Goal: Information Seeking & Learning: Find specific fact

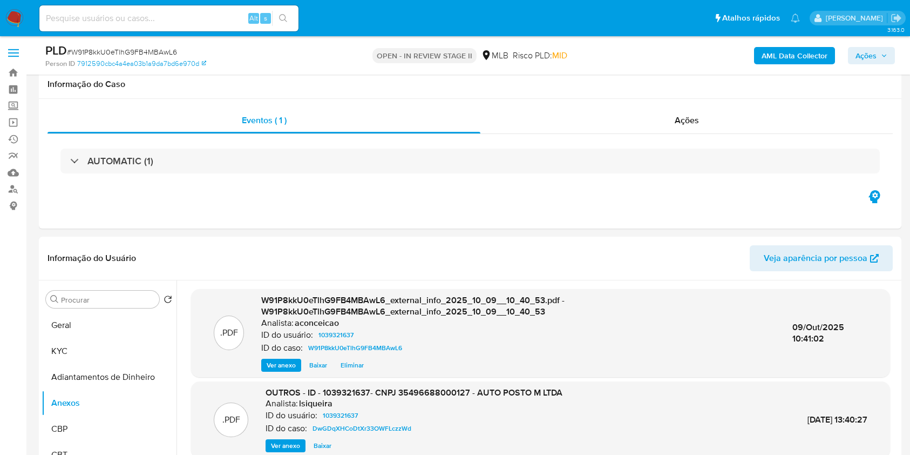
select select "10"
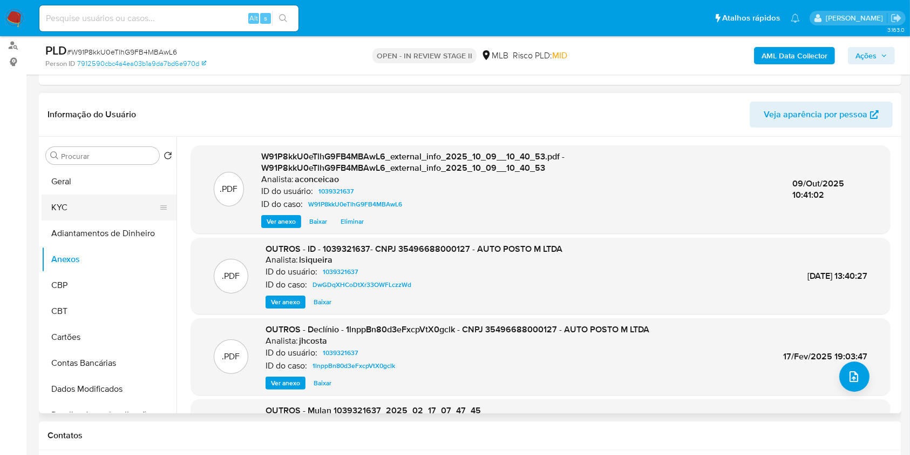
drag, startPoint x: 93, startPoint y: 213, endPoint x: 130, endPoint y: 216, distance: 36.3
click at [93, 213] on button "KYC" at bounding box center [105, 207] width 126 height 26
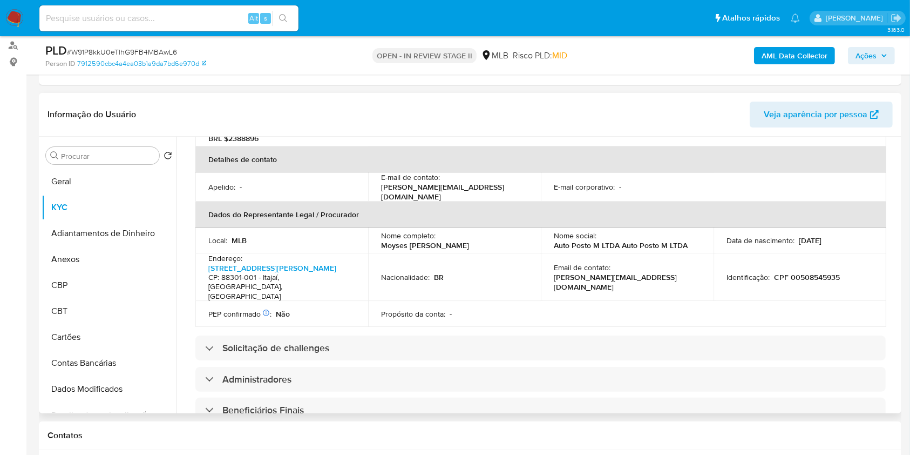
scroll to position [266, 0]
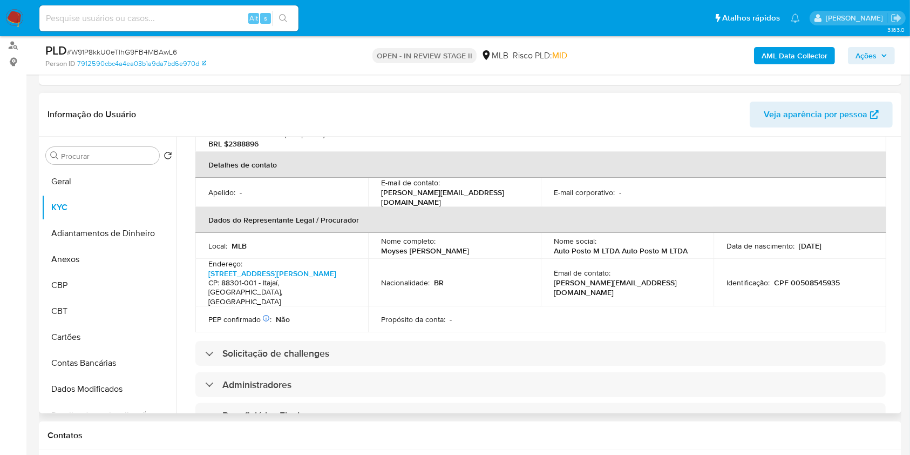
copy p "[PERSON_NAME]"
drag, startPoint x: 410, startPoint y: 235, endPoint x: 518, endPoint y: 236, distance: 107.4
click at [518, 236] on div "Nome completo : [PERSON_NAME]" at bounding box center [454, 245] width 147 height 19
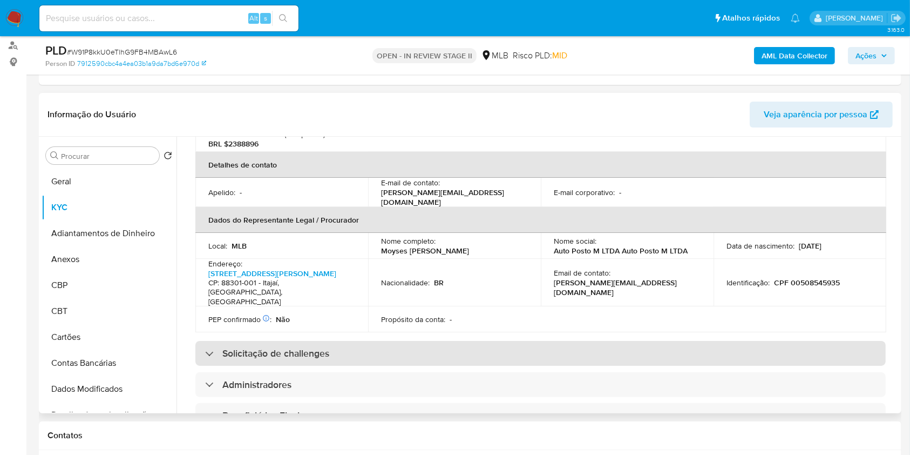
click at [463, 341] on div "Solicitação de challenges" at bounding box center [540, 353] width 690 height 25
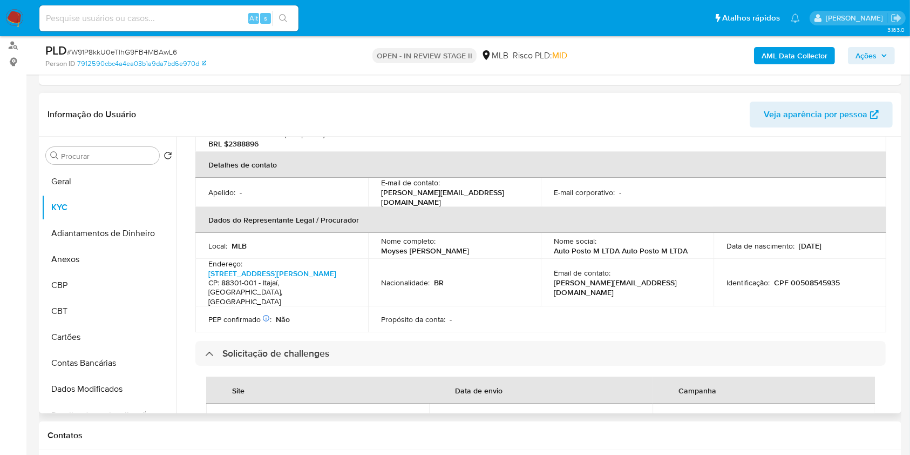
click at [801, 277] on p "CPF 00508545935" at bounding box center [807, 282] width 66 height 10
copy p "00508545935"
